Goal: Information Seeking & Learning: Learn about a topic

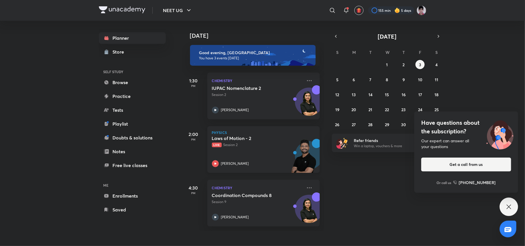
click at [267, 144] on p "Live Session 2" at bounding box center [257, 144] width 91 height 5
click at [238, 201] on p "Session 9" at bounding box center [257, 202] width 91 height 5
